Goal: Navigation & Orientation: Find specific page/section

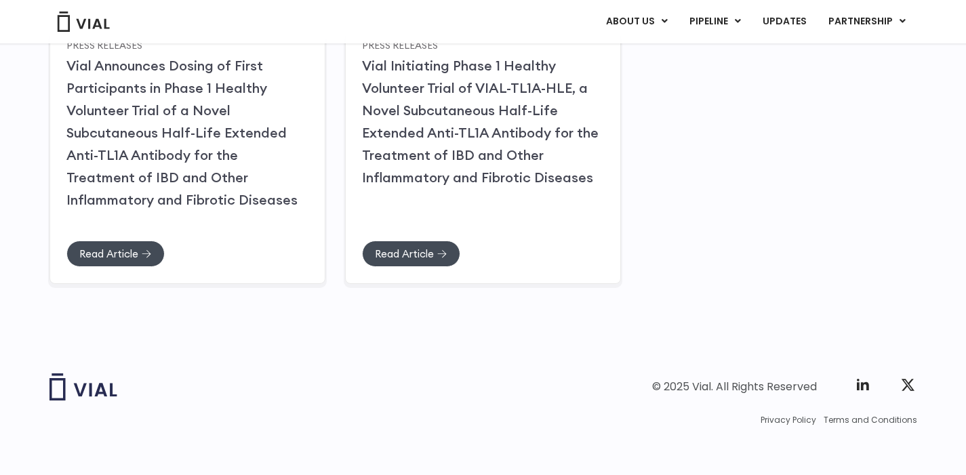
scroll to position [260, 0]
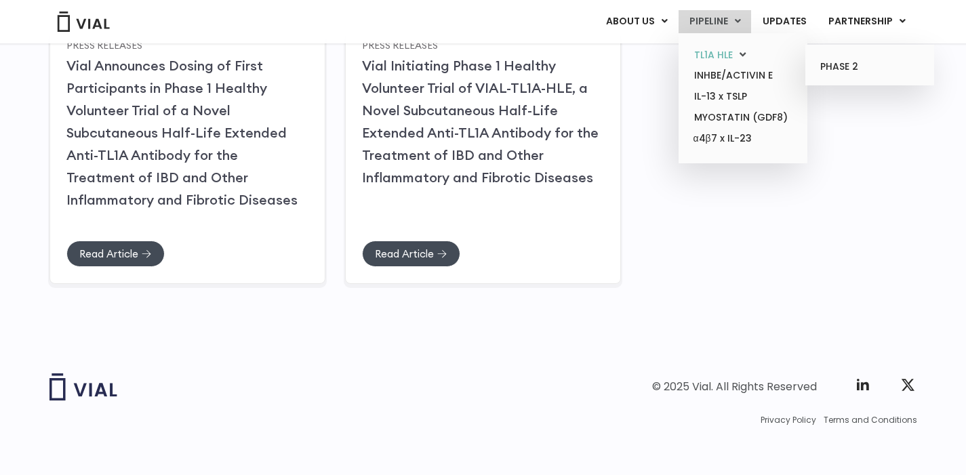
click at [716, 54] on link "TL1A HLE" at bounding box center [742, 55] width 119 height 21
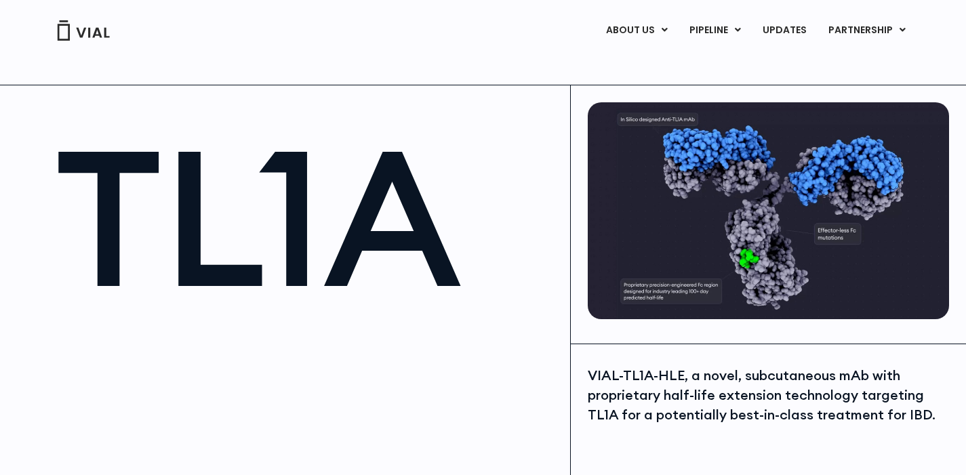
click at [584, 52] on div "ABOUT US ABOUT US CAREERS CONTACT US PIPELINE TL1A HLE PHASE 2 INHBE/ACTIVIN E …" at bounding box center [483, 29] width 895 height 58
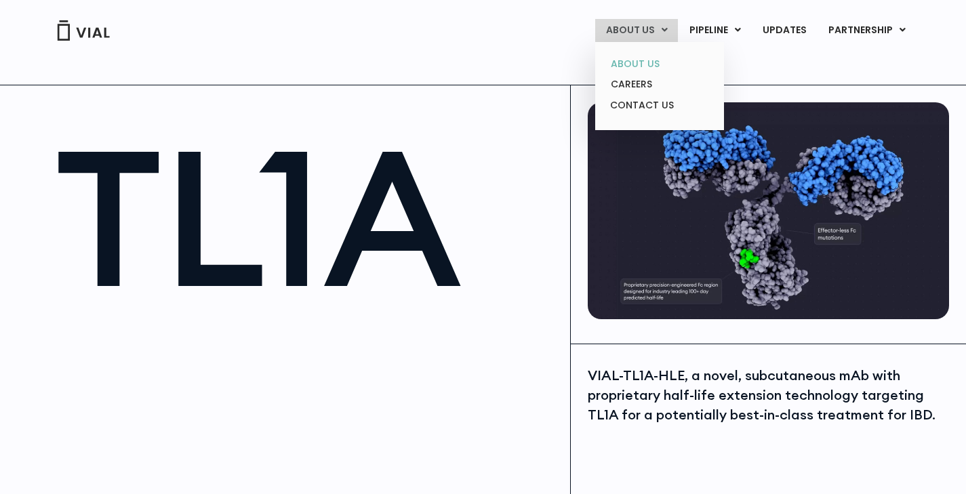
click at [651, 62] on link "ABOUT US" at bounding box center [659, 64] width 119 height 21
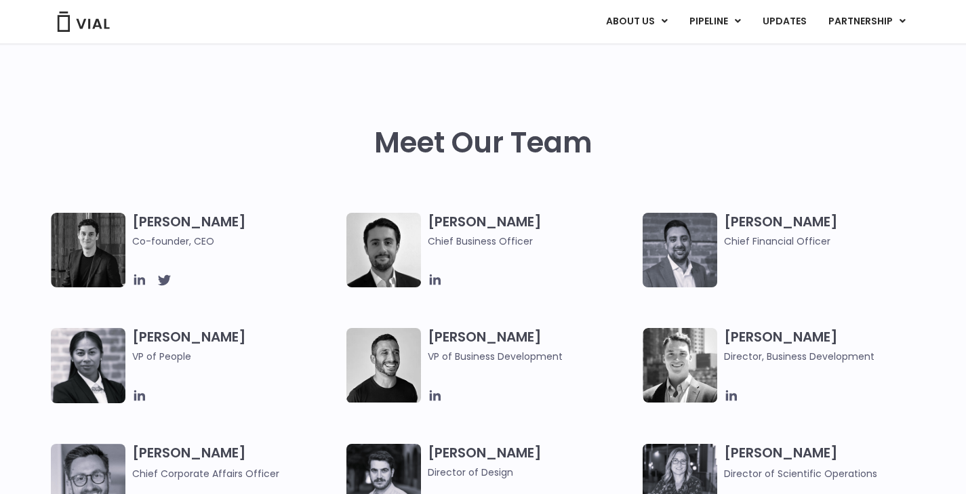
scroll to position [599, 0]
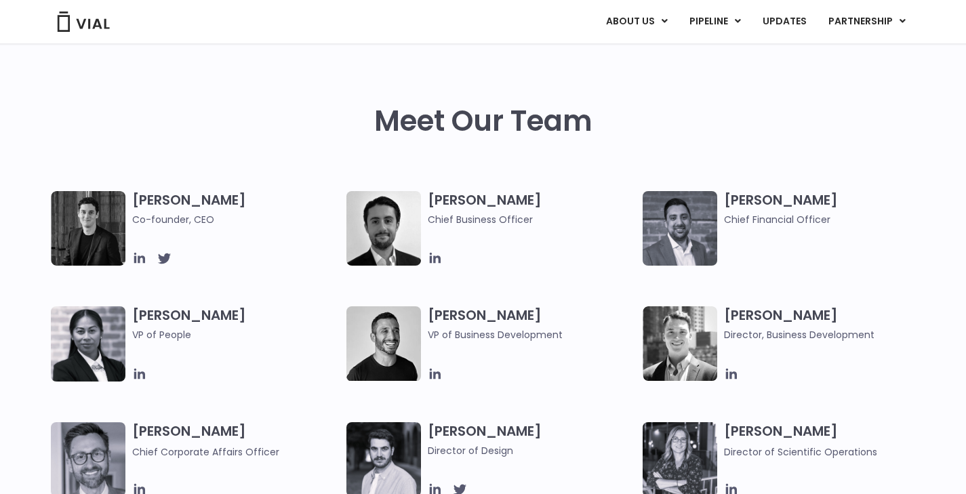
click at [168, 201] on h3 "[PERSON_NAME] Co-founder, CEO" at bounding box center [236, 209] width 208 height 36
click at [83, 235] on img at bounding box center [88, 228] width 75 height 75
click at [137, 259] on icon at bounding box center [139, 258] width 15 height 15
